Goal: Find specific page/section: Find specific page/section

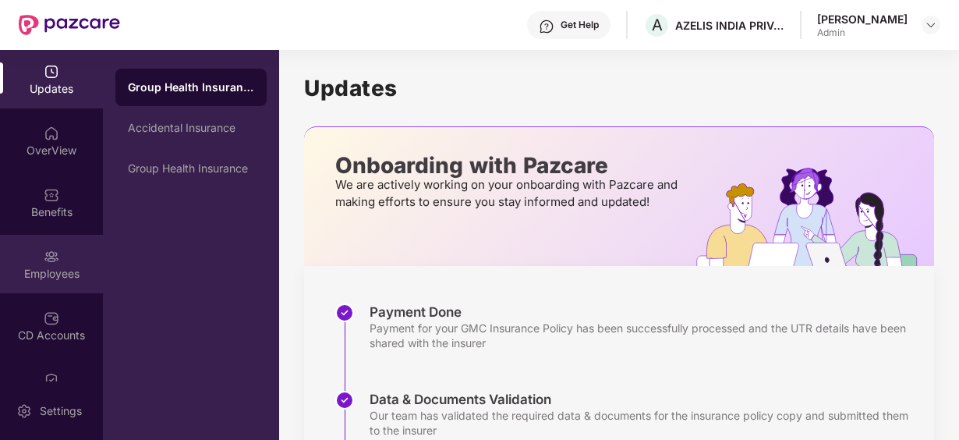
click at [50, 259] on img at bounding box center [52, 257] width 16 height 16
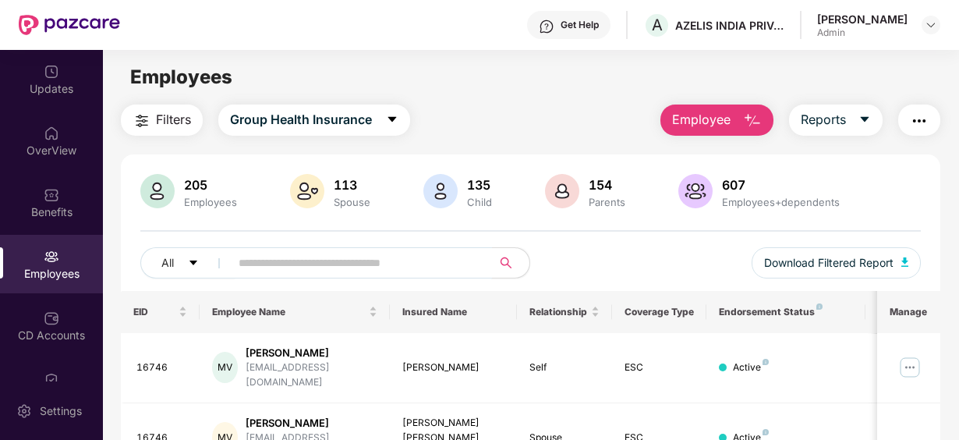
click at [277, 267] on input "text" at bounding box center [355, 262] width 232 height 23
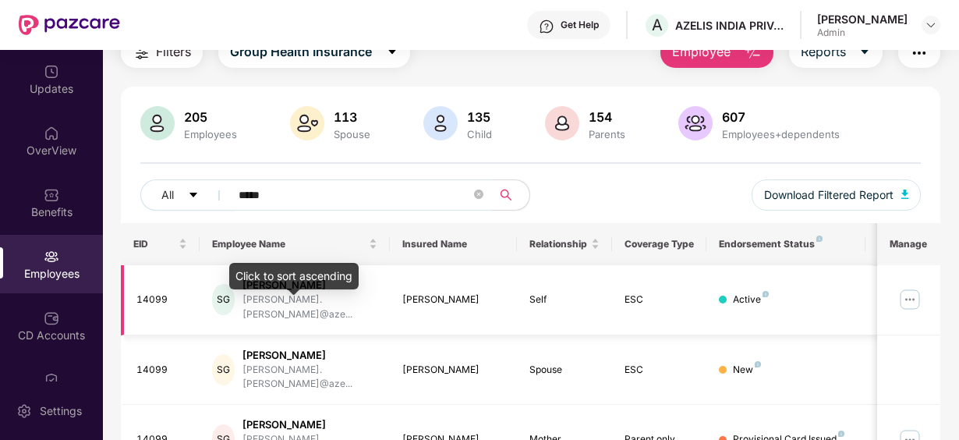
scroll to position [156, 0]
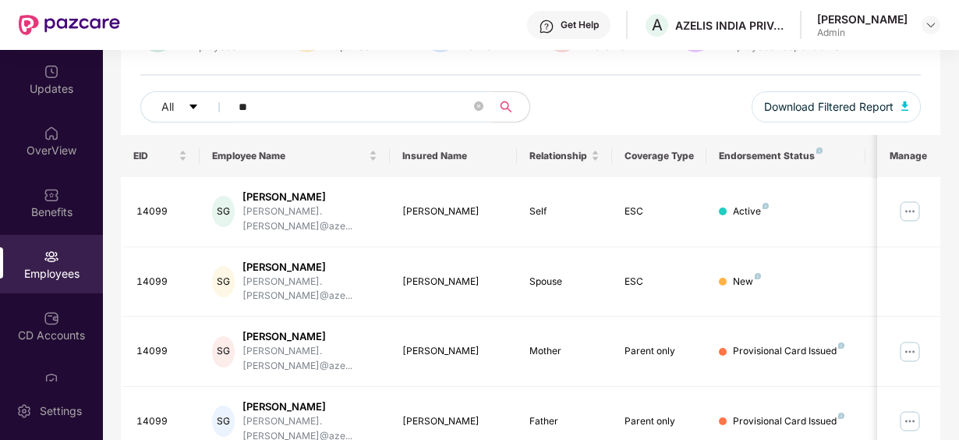
type input "*"
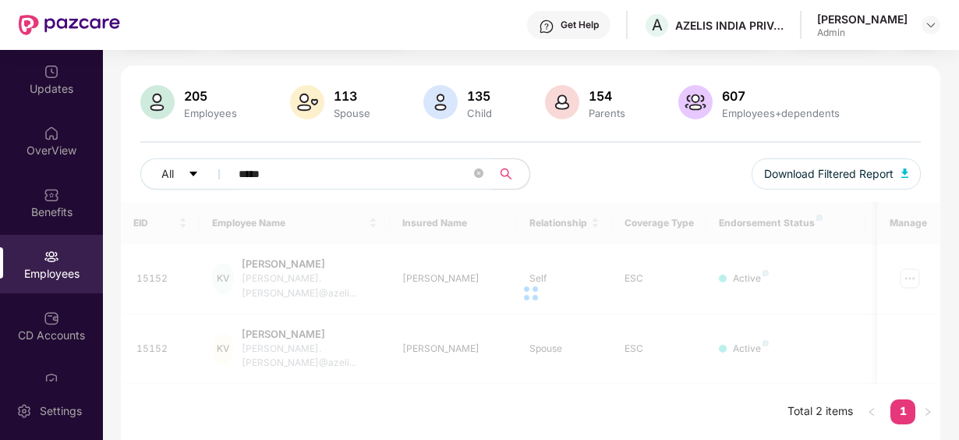
scroll to position [62, 0]
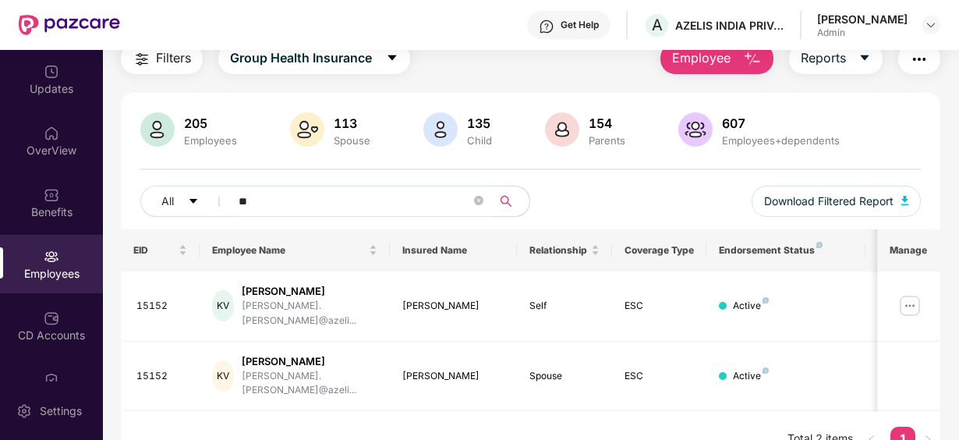
type input "*"
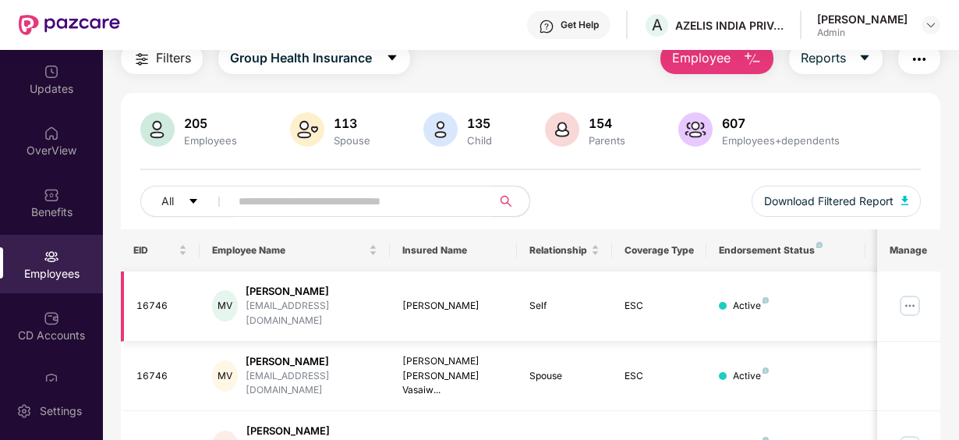
scroll to position [156, 0]
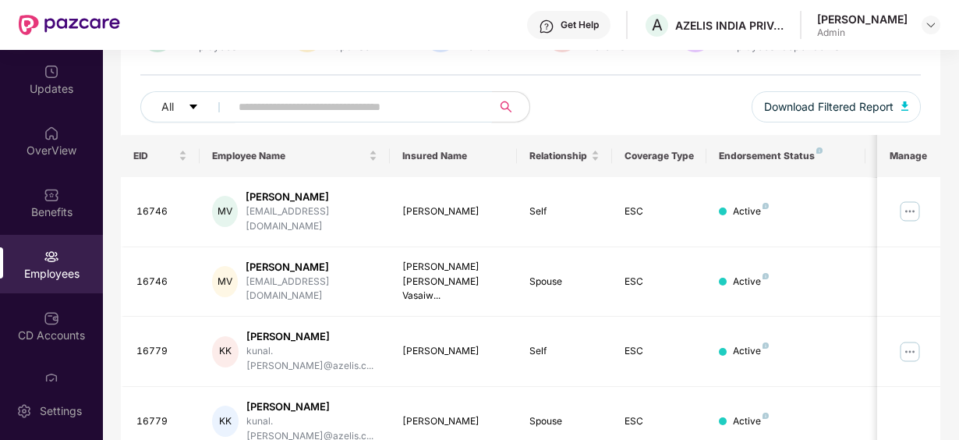
click at [354, 112] on input "text" at bounding box center [355, 106] width 232 height 23
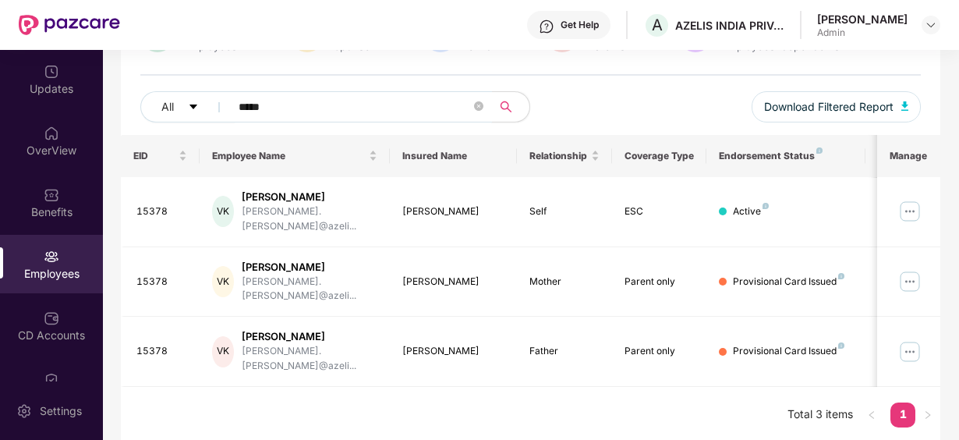
scroll to position [118, 0]
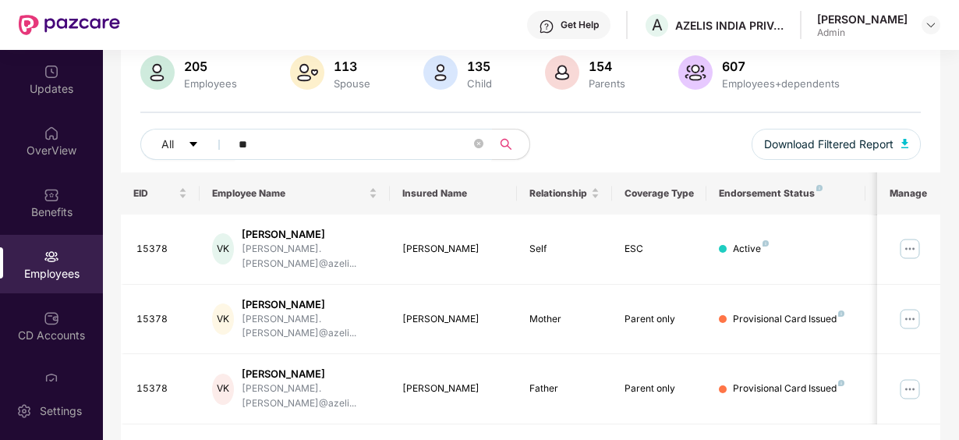
type input "*"
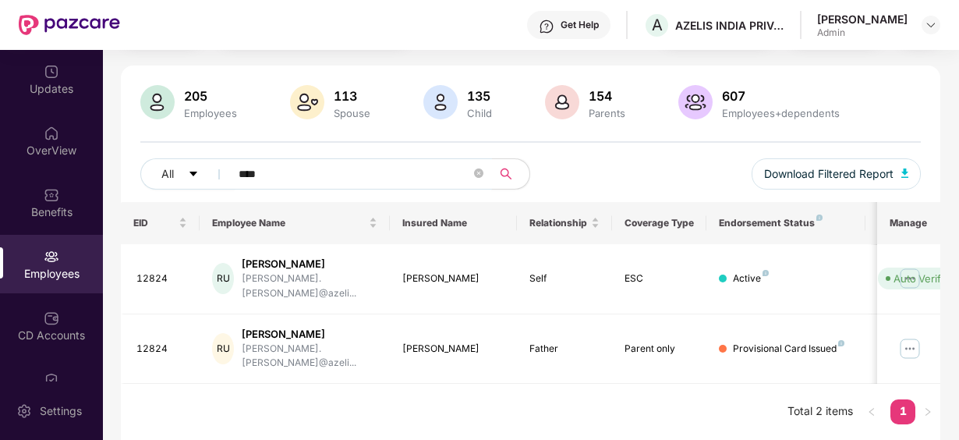
scroll to position [62, 0]
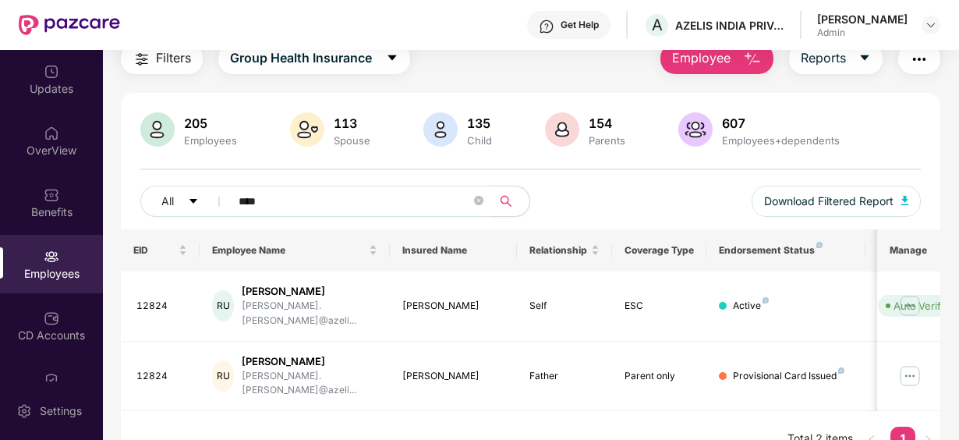
click at [293, 196] on input "****" at bounding box center [355, 200] width 232 height 23
type input "*"
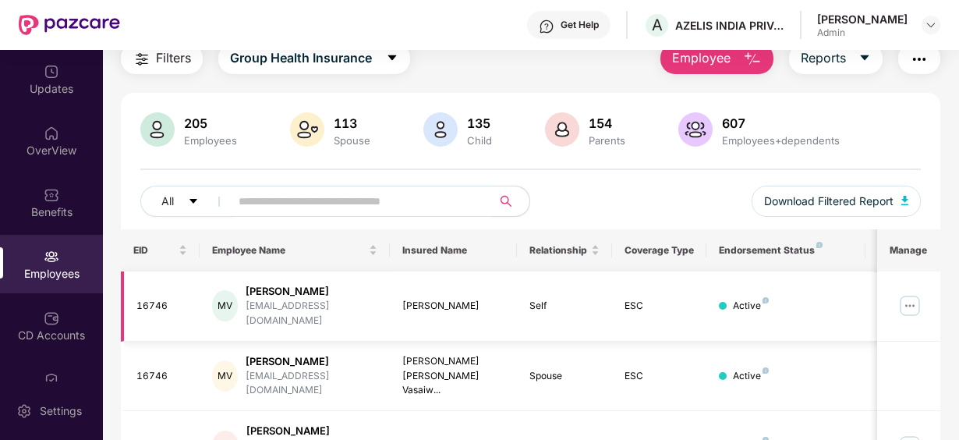
scroll to position [156, 0]
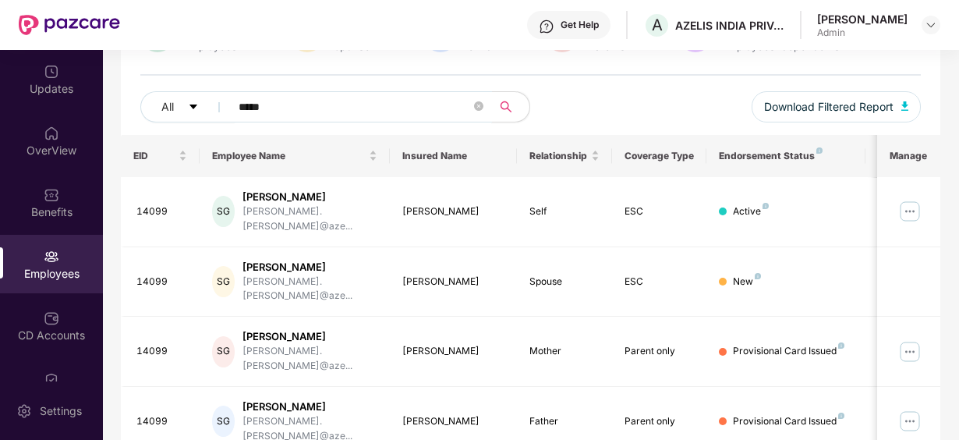
type input "*****"
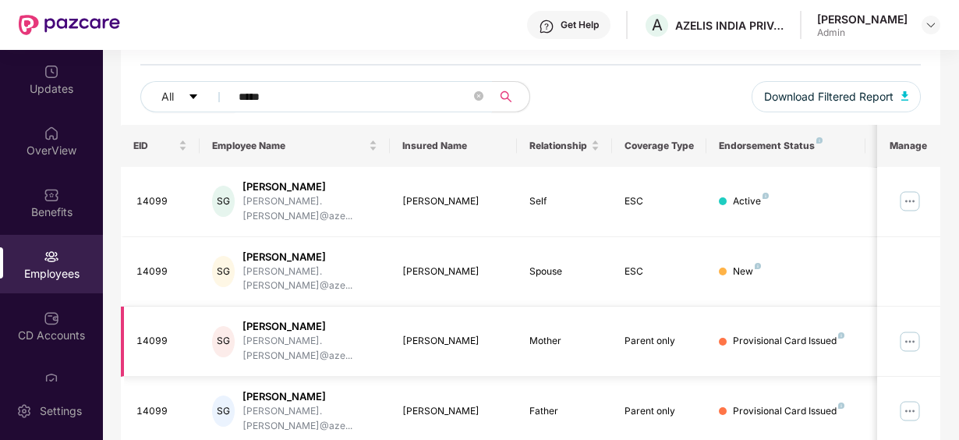
scroll to position [175, 0]
